Goal: Feedback & Contribution: Submit feedback/report problem

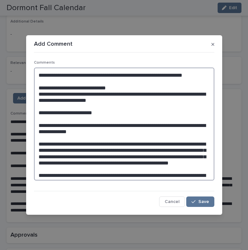
click at [141, 174] on textarea "**********" at bounding box center [124, 124] width 180 height 113
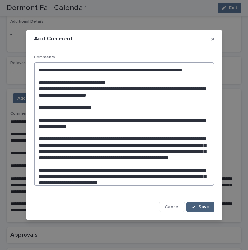
type textarea "**********"
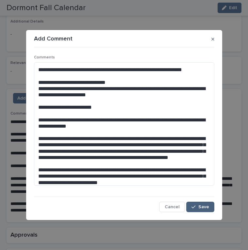
click at [199, 206] on span "Save" at bounding box center [203, 207] width 11 height 5
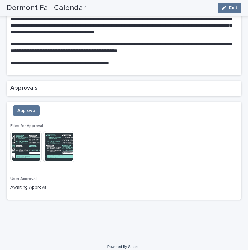
scroll to position [630, 0]
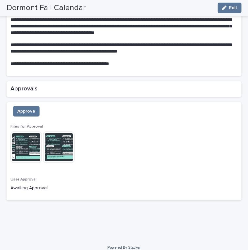
click at [63, 142] on img at bounding box center [58, 146] width 31 height 31
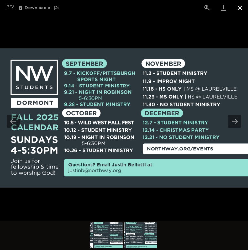
click at [242, 6] on button "Close gallery" at bounding box center [239, 7] width 16 height 15
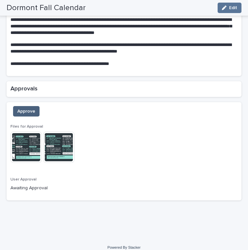
click at [36, 106] on button "Approve" at bounding box center [26, 111] width 26 height 10
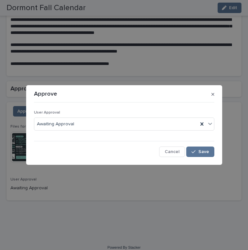
click at [123, 117] on div "User Approval Awaiting Approval" at bounding box center [124, 122] width 180 height 25
click at [122, 122] on div "Awaiting Approval" at bounding box center [115, 124] width 163 height 11
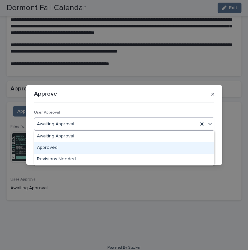
click at [78, 148] on div "Approved" at bounding box center [123, 147] width 179 height 11
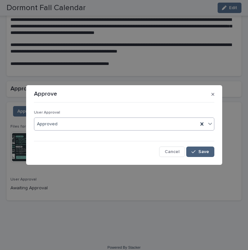
click at [210, 153] on button "Save" at bounding box center [200, 151] width 28 height 10
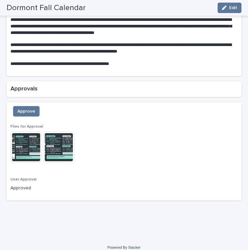
click at [28, 142] on img at bounding box center [25, 146] width 31 height 31
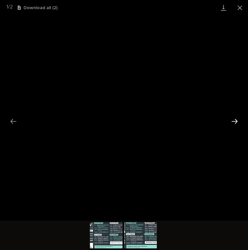
click at [237, 126] on button "Next slide" at bounding box center [234, 121] width 14 height 13
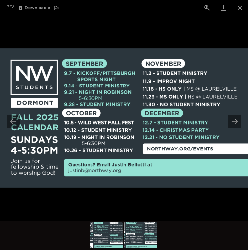
click at [160, 152] on img at bounding box center [124, 117] width 248 height 139
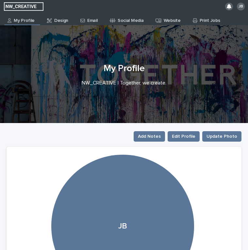
click at [90, 20] on p "Email" at bounding box center [92, 18] width 10 height 10
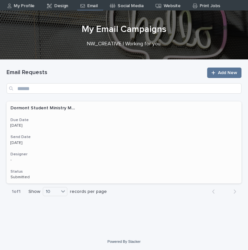
scroll to position [14, 0]
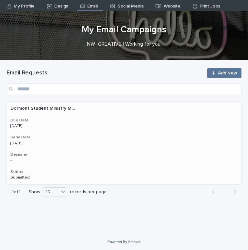
click at [74, 128] on div "Dormont Student Ministry Monthly Update Dormont Student Ministry Monthly Update…" at bounding box center [124, 143] width 235 height 82
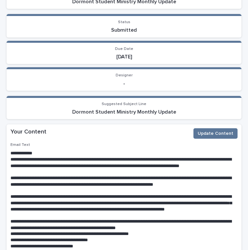
scroll to position [95, 0]
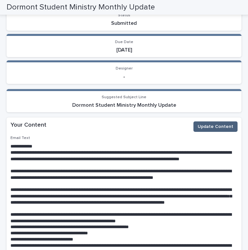
click at [208, 126] on span "Update Content" at bounding box center [215, 126] width 36 height 7
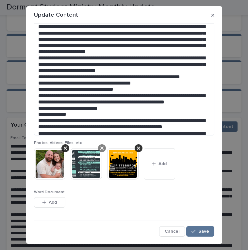
click at [102, 149] on icon at bounding box center [101, 147] width 3 height 5
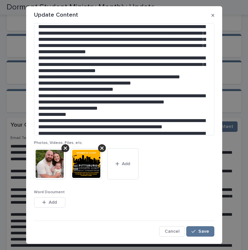
scroll to position [74, 0]
click at [124, 168] on button "Add" at bounding box center [122, 163] width 31 height 31
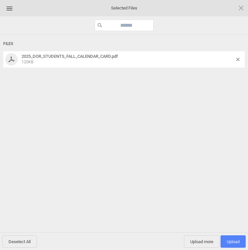
click at [233, 242] on span "Upload 1" at bounding box center [232, 241] width 13 height 5
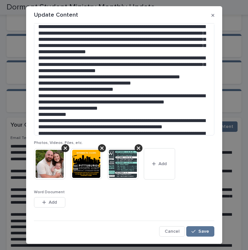
click at [117, 160] on img at bounding box center [122, 163] width 31 height 31
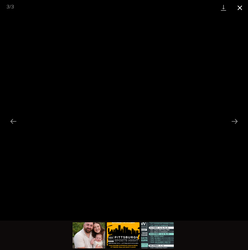
click at [241, 8] on button "Close gallery" at bounding box center [239, 7] width 16 height 15
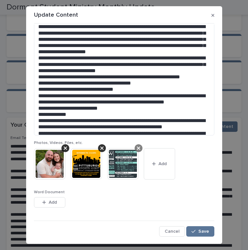
click at [139, 146] on icon at bounding box center [138, 147] width 3 height 5
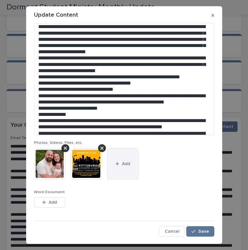
click at [127, 172] on button "Add" at bounding box center [122, 163] width 31 height 31
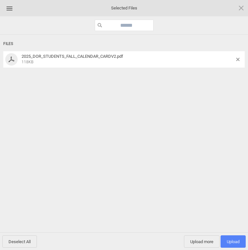
click at [235, 244] on span "Upload 1" at bounding box center [232, 241] width 25 height 12
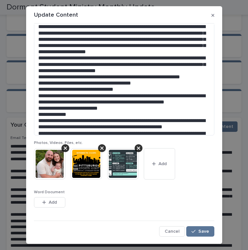
click at [122, 166] on img at bounding box center [122, 163] width 31 height 31
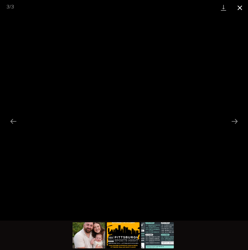
click at [239, 8] on button "Close gallery" at bounding box center [239, 7] width 16 height 15
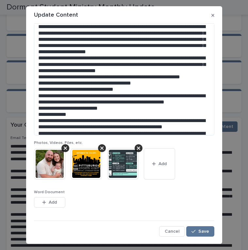
click at [201, 236] on div "Edit Content Email Text Photos, Videos, Files, etc. This file cannot be opened …" at bounding box center [123, 130] width 183 height 213
click at [201, 232] on span "Save" at bounding box center [203, 231] width 11 height 5
